Goal: Information Seeking & Learning: Learn about a topic

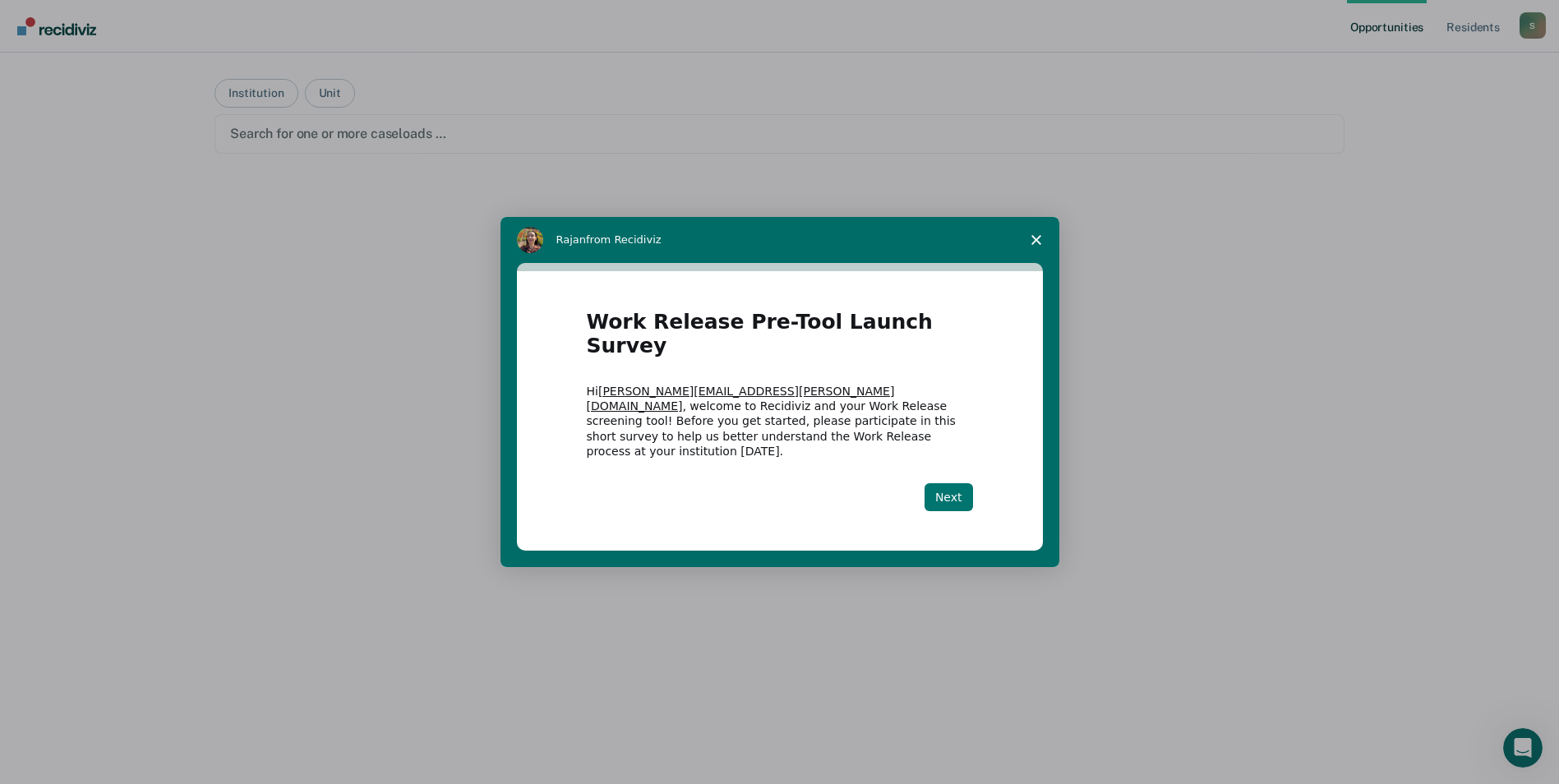
click at [943, 484] on button "Next" at bounding box center [949, 497] width 49 height 28
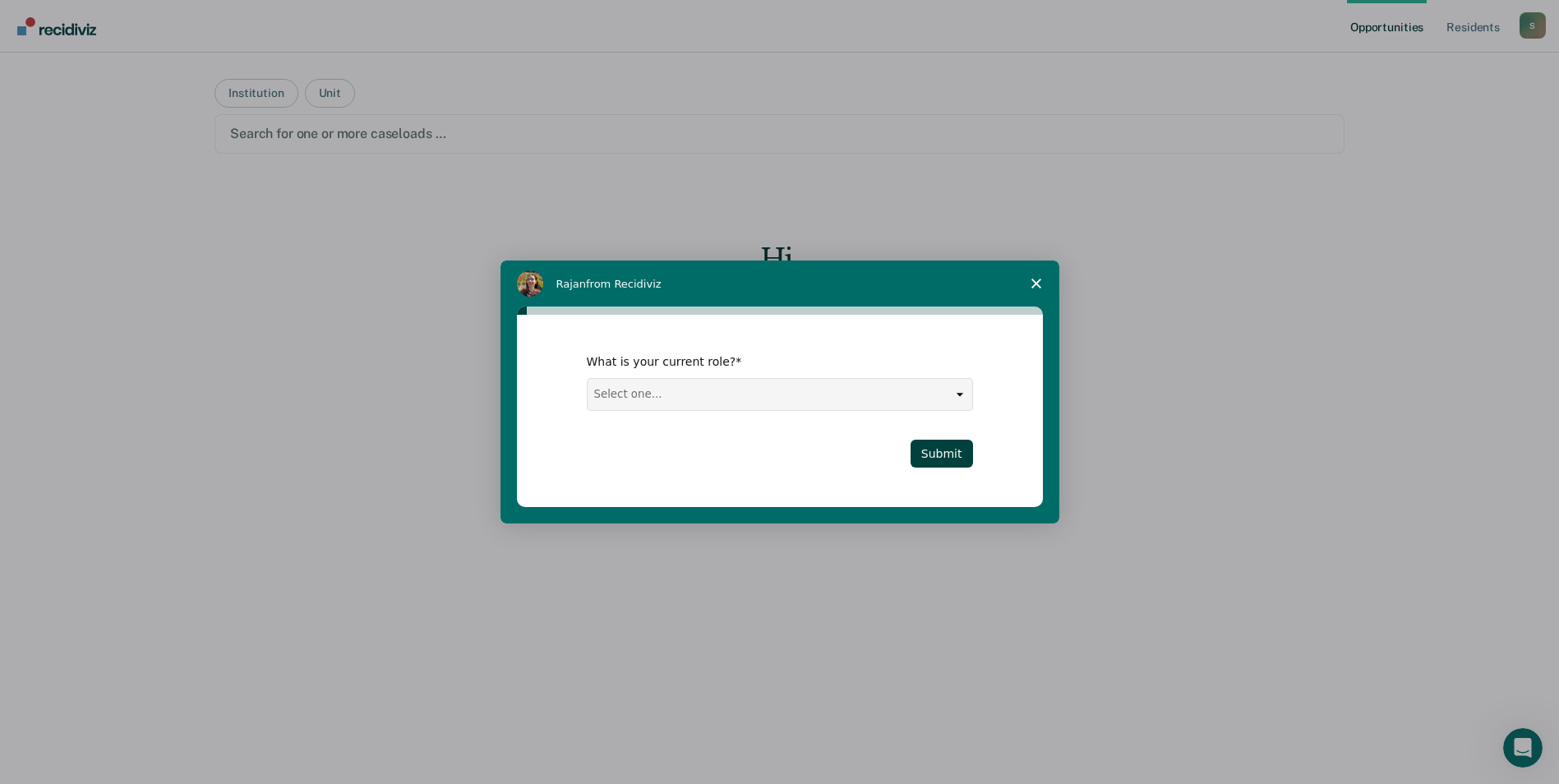
click at [934, 397] on select "Select one... Case Manager FUM Assistant [PERSON_NAME] [PERSON_NAME]" at bounding box center [780, 394] width 384 height 31
select select "Case Manager"
click at [587, 379] on select "Select one... Case Manager FUM Assistant [PERSON_NAME] [PERSON_NAME]" at bounding box center [780, 394] width 384 height 31
click at [945, 447] on button "Submit" at bounding box center [942, 454] width 63 height 28
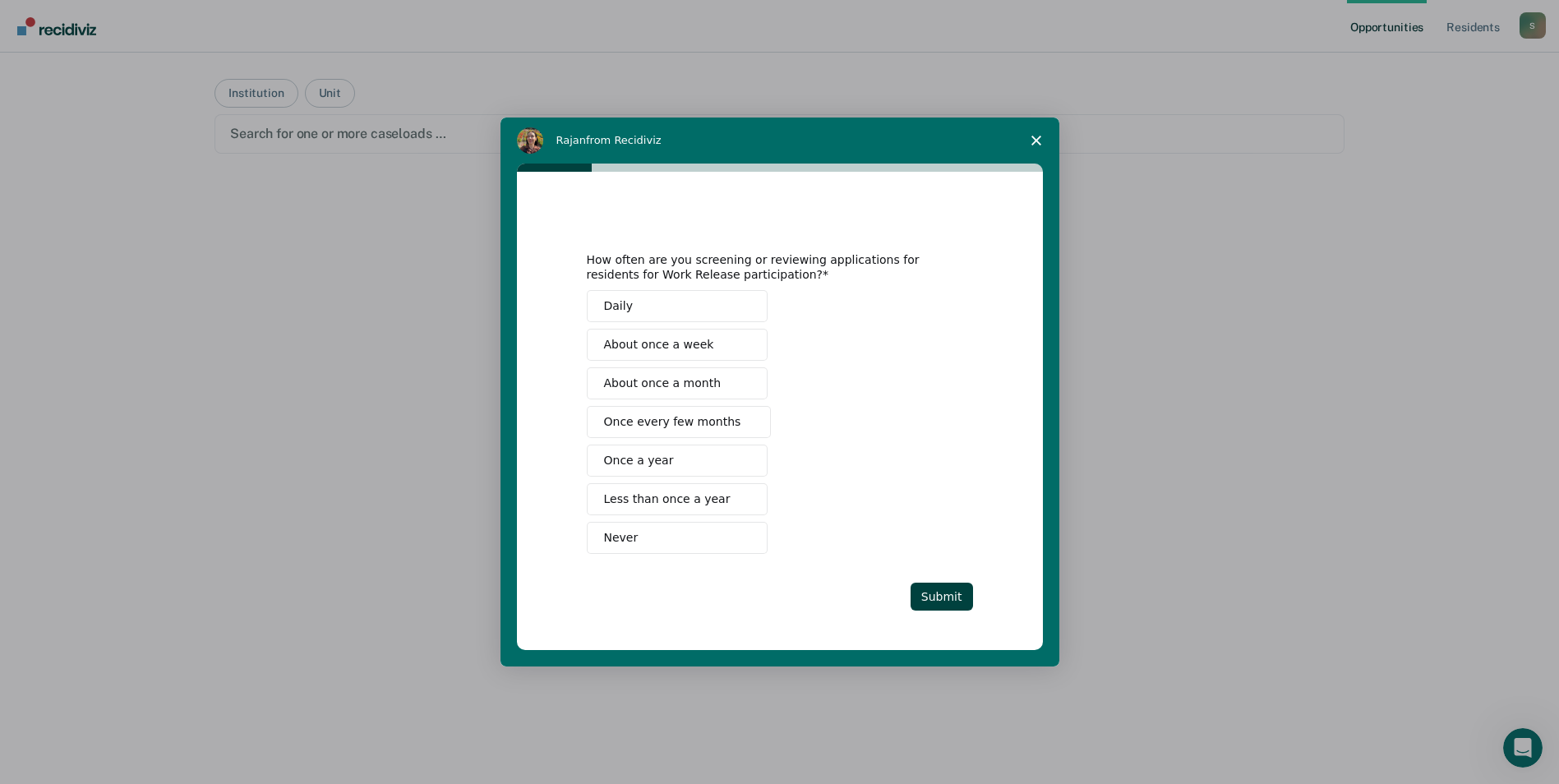
click at [621, 535] on span "Never" at bounding box center [621, 537] width 35 height 17
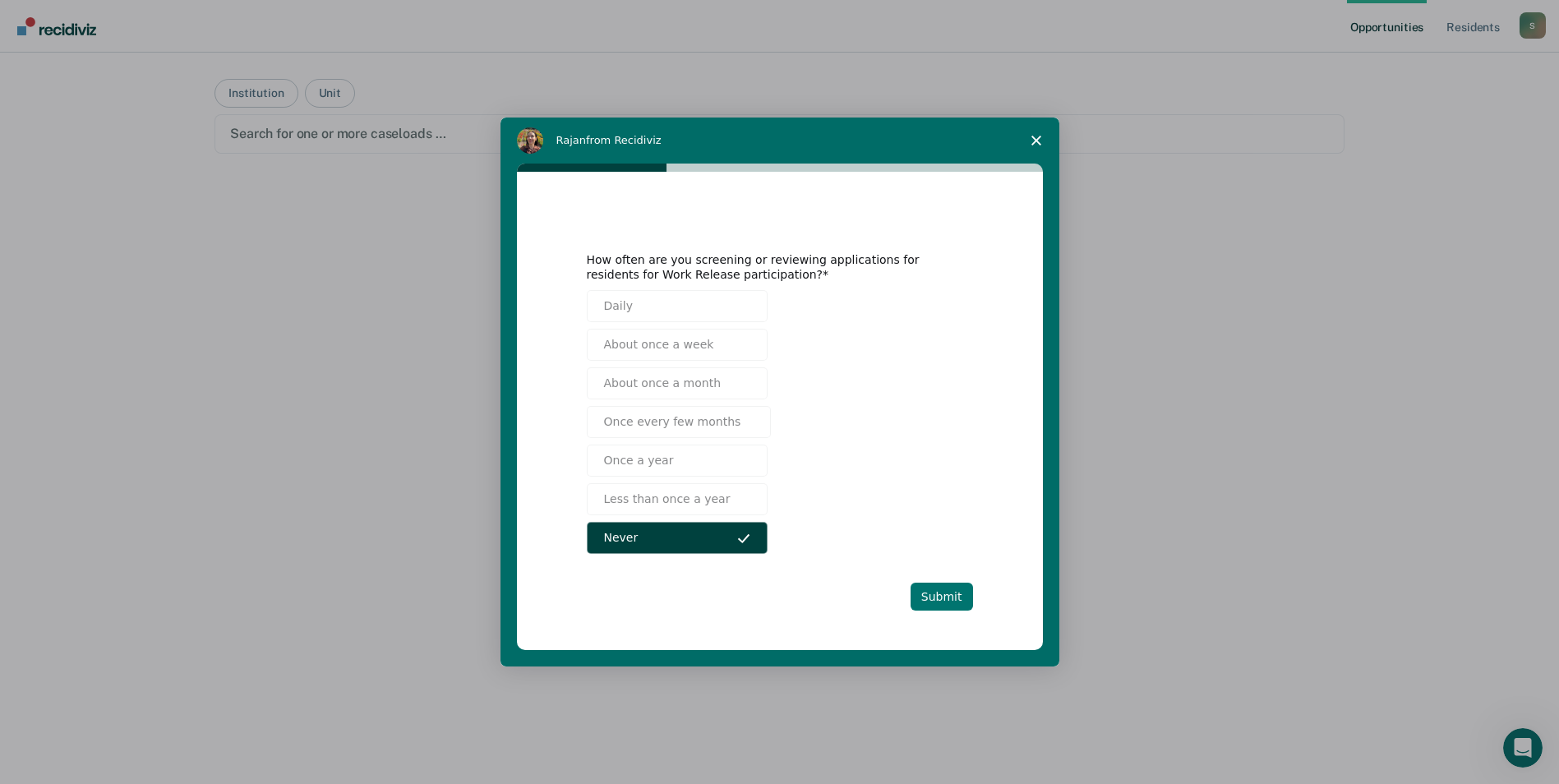
click at [949, 597] on button "Submit" at bounding box center [942, 596] width 63 height 28
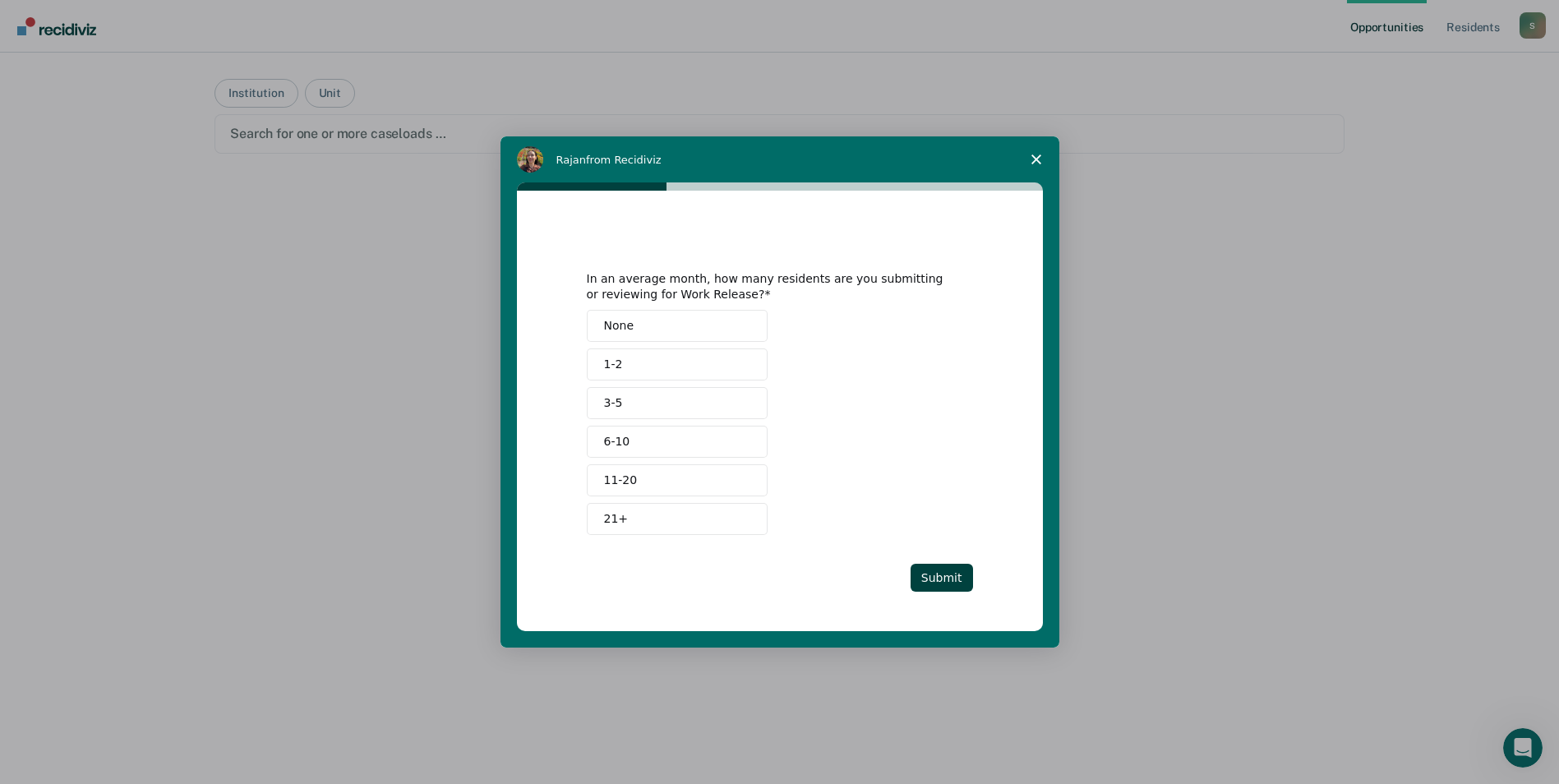
click at [719, 318] on button "None" at bounding box center [678, 325] width 181 height 32
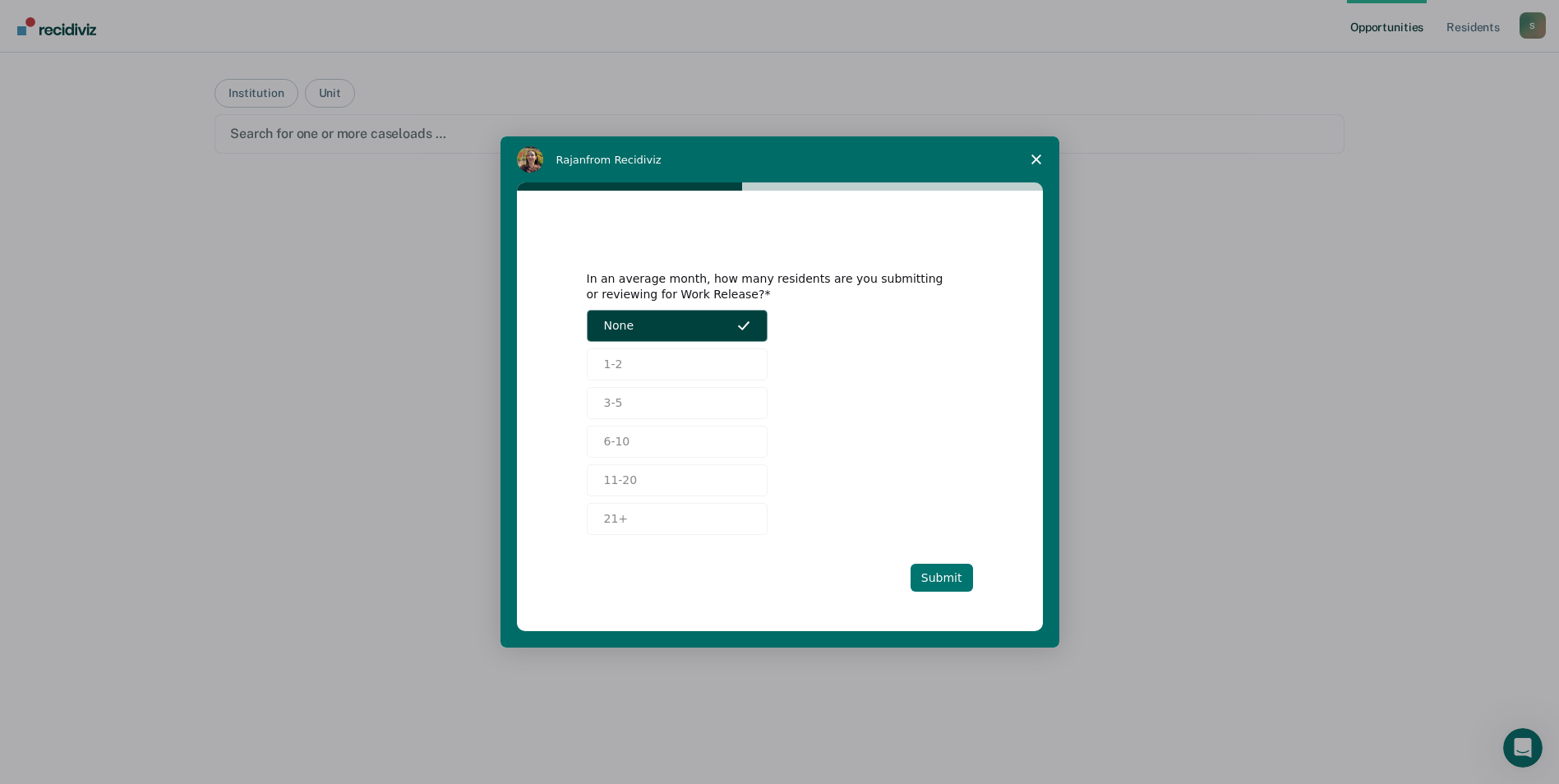
click at [951, 580] on button "Submit" at bounding box center [942, 577] width 63 height 28
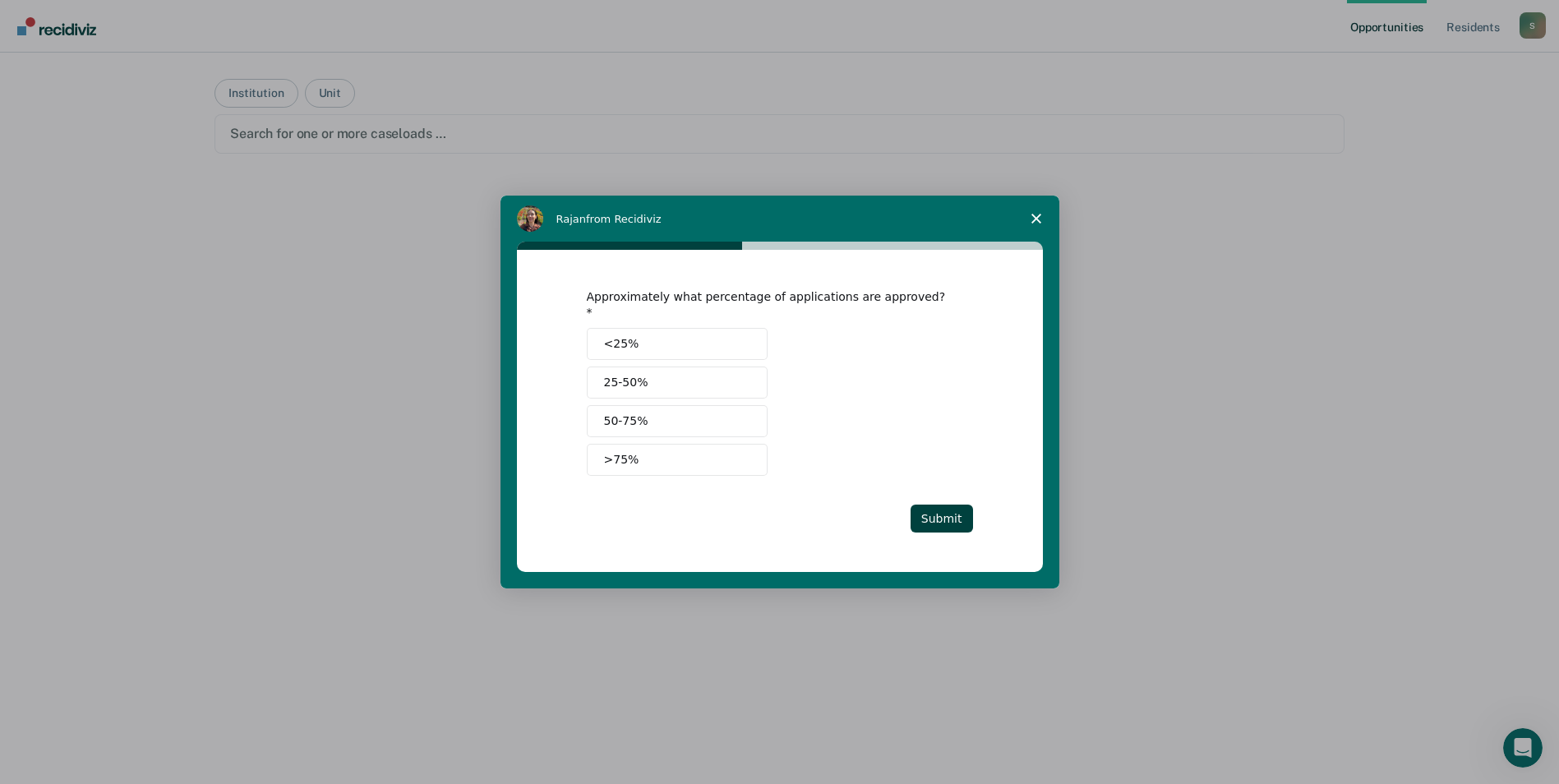
click at [1035, 235] on span "Close survey" at bounding box center [1036, 219] width 46 height 46
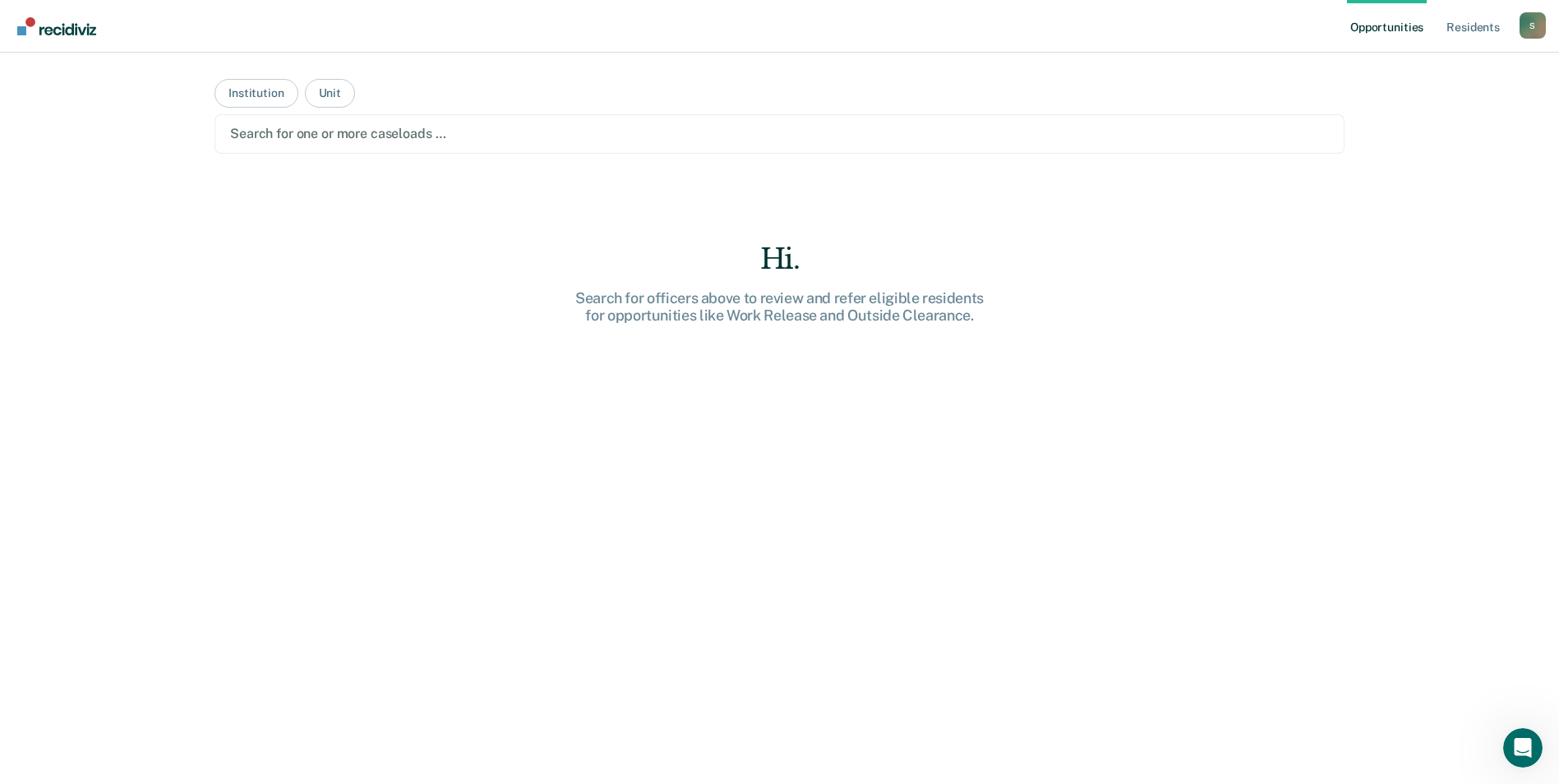
click at [342, 130] on div at bounding box center [780, 133] width 1099 height 19
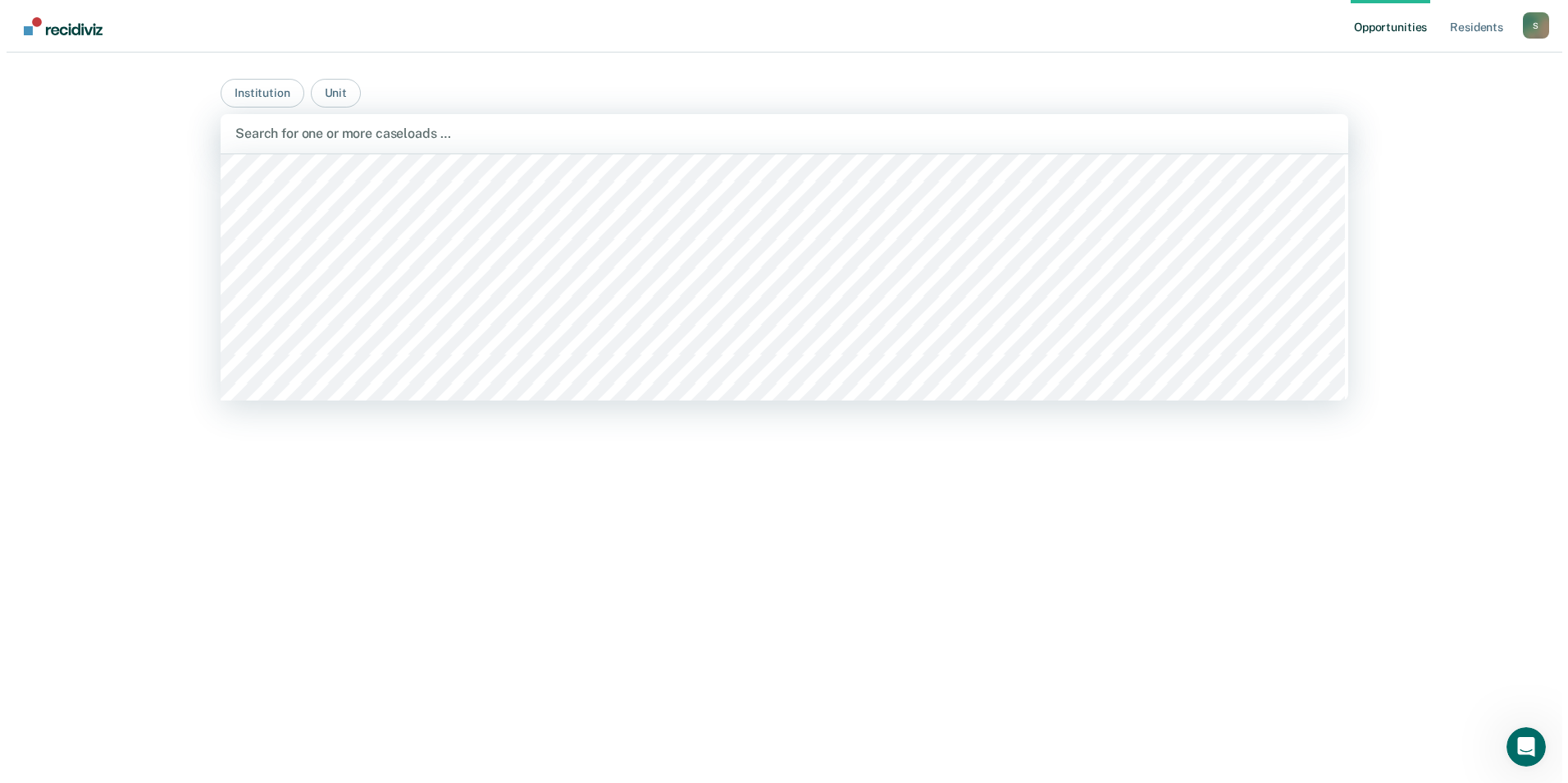
scroll to position [3446, 0]
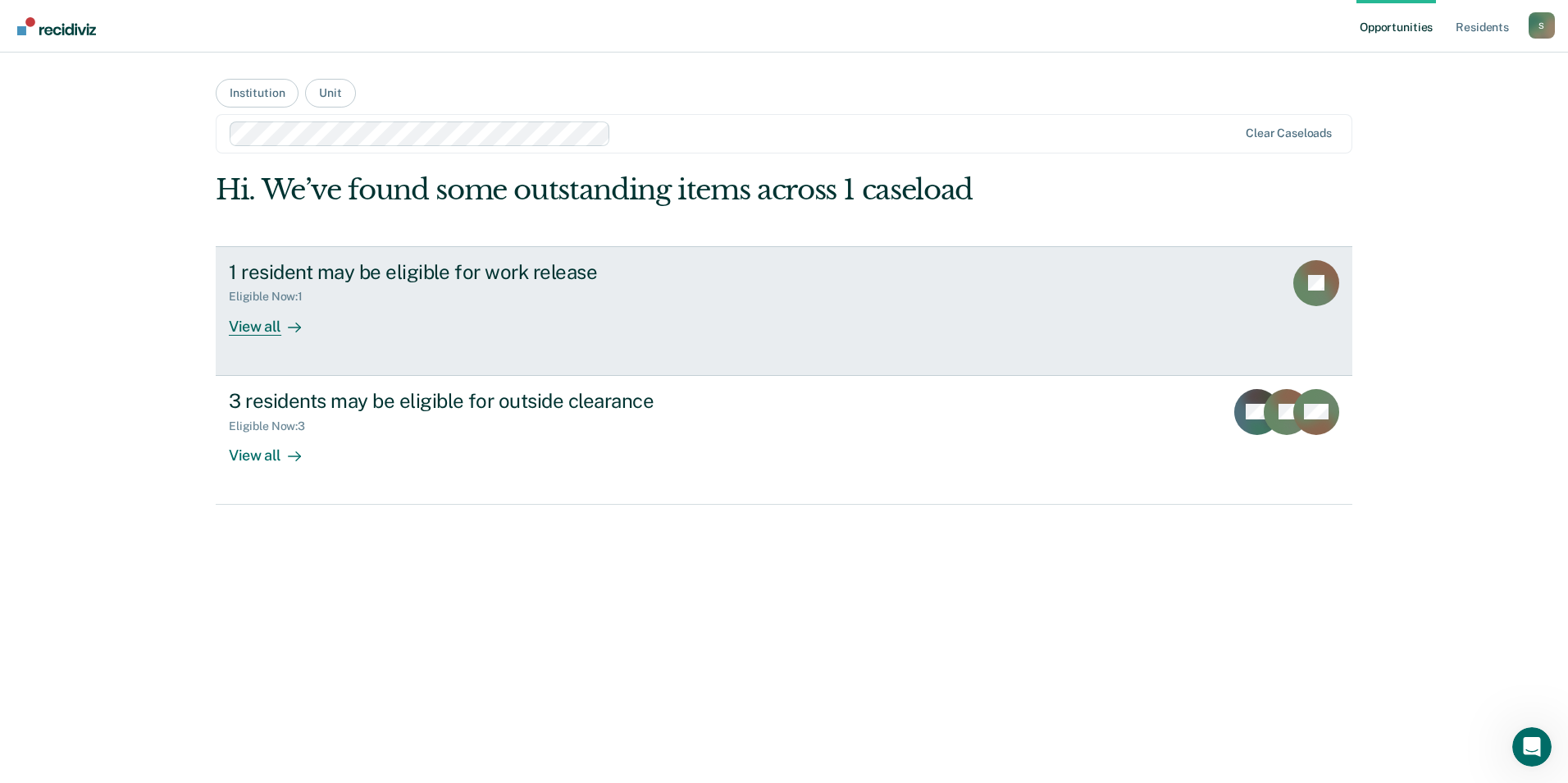
click at [258, 323] on div "View all" at bounding box center [274, 320] width 91 height 32
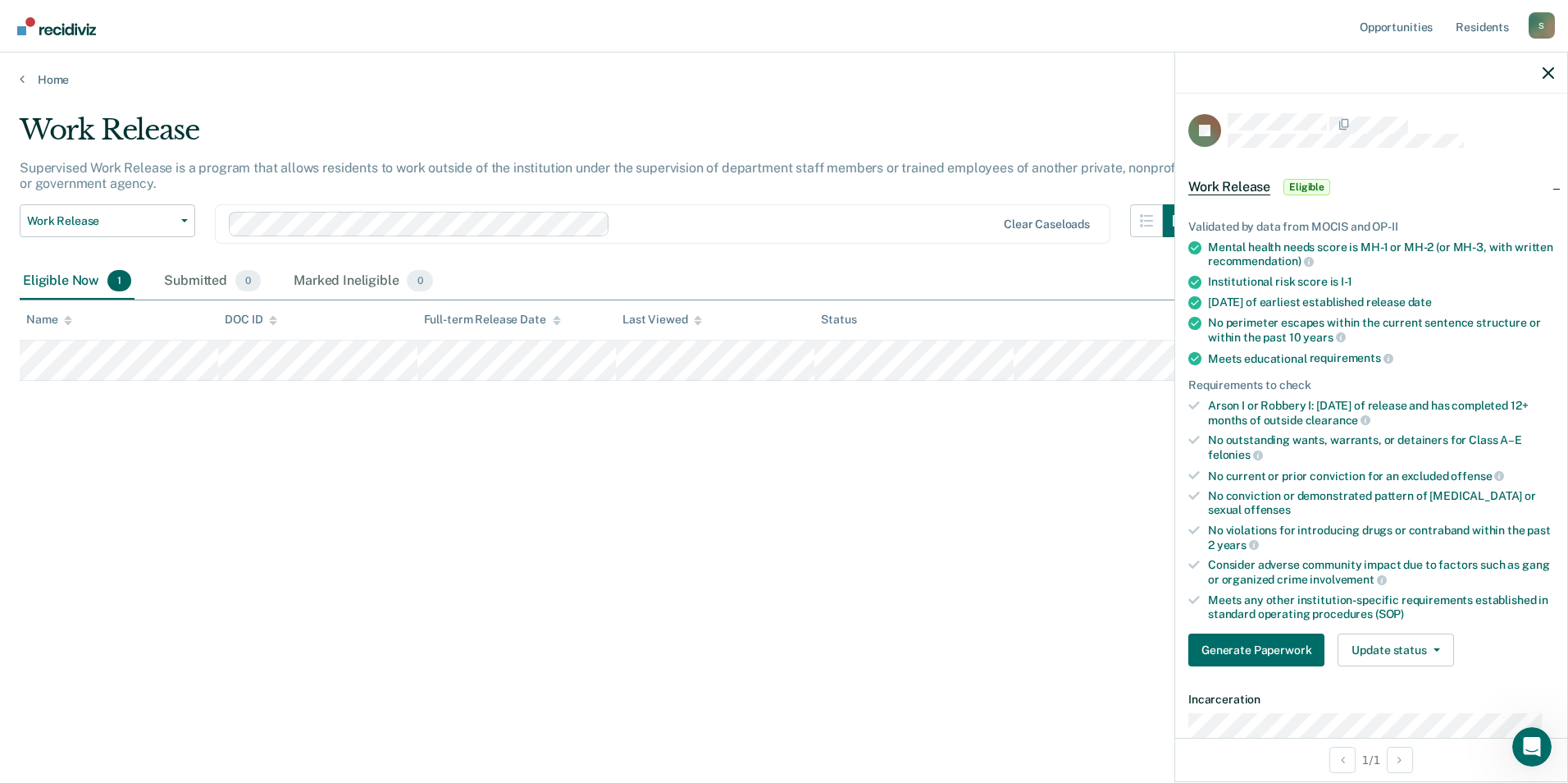
click at [1118, 657] on div "Work Release Supervised Work Release is a program that allows residents to work…" at bounding box center [784, 387] width 1528 height 547
click at [1560, 67] on div at bounding box center [1370, 73] width 392 height 41
click at [1553, 67] on button "button" at bounding box center [1548, 73] width 12 height 14
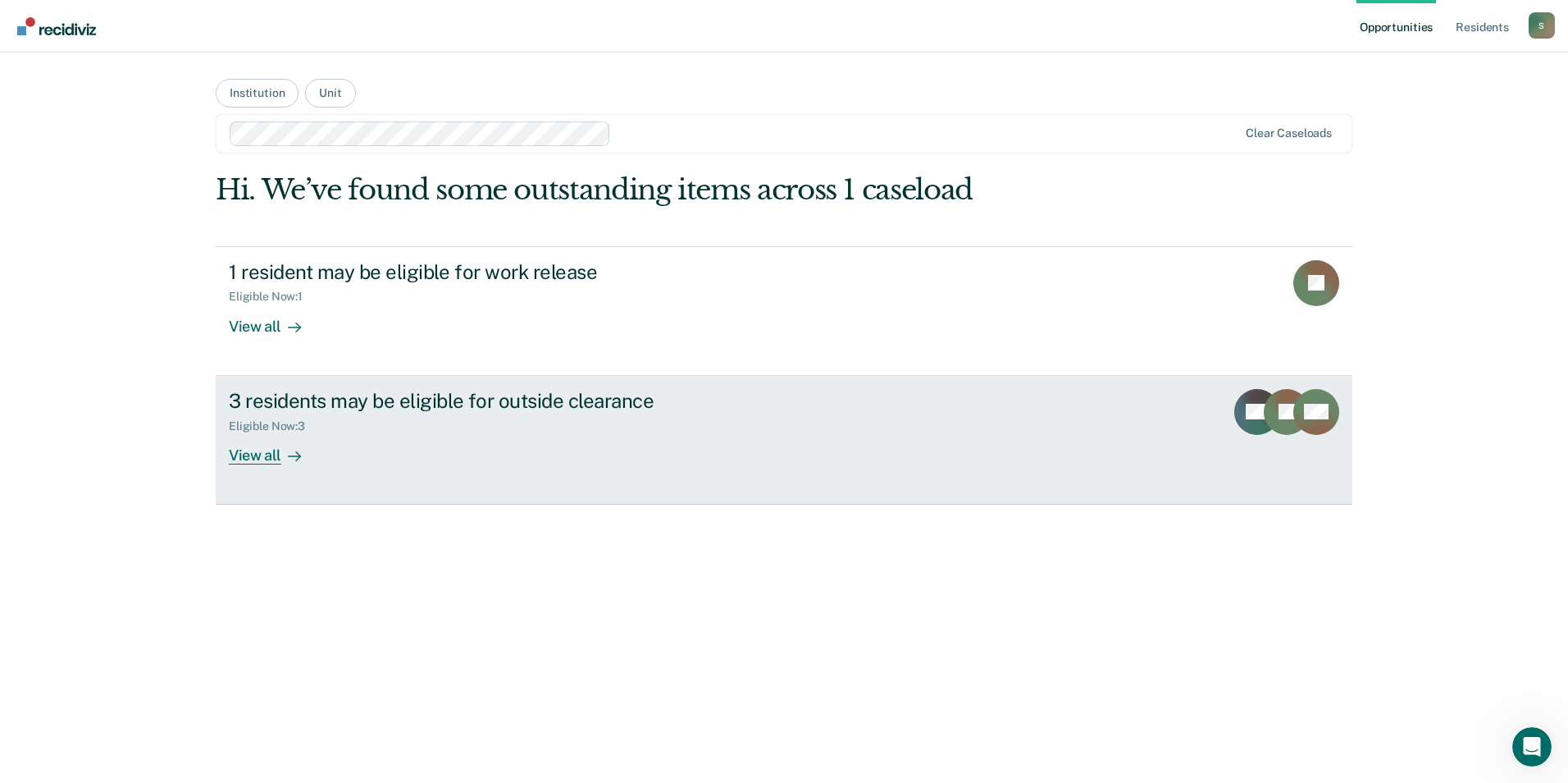
click at [307, 397] on div "3 residents may be eligible for outside clearance" at bounding box center [516, 400] width 576 height 24
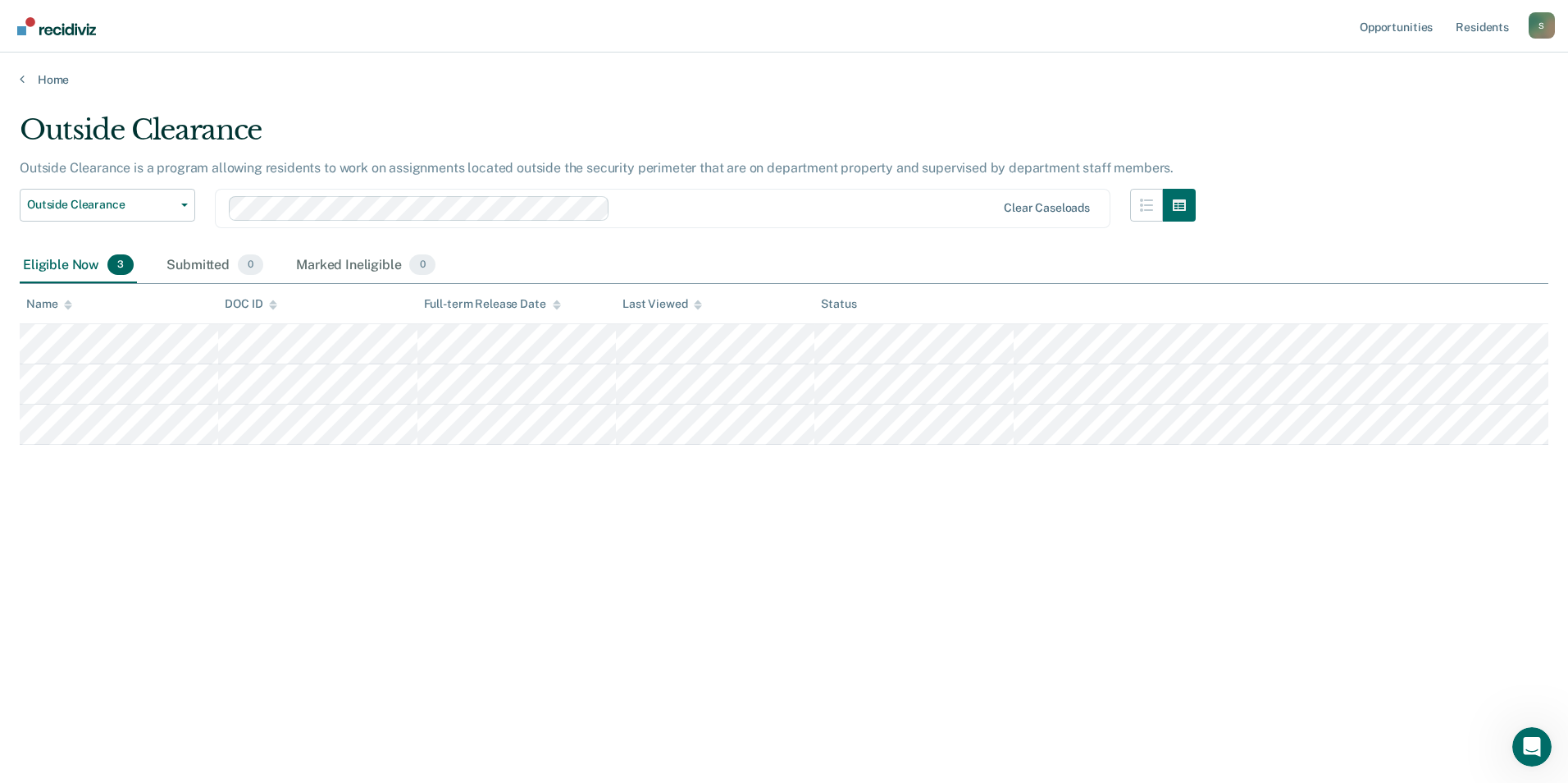
click at [878, 732] on main "Outside Clearance Outside Clearance is a program allowing residents to work on …" at bounding box center [784, 432] width 1568 height 691
